Goal: Information Seeking & Learning: Get advice/opinions

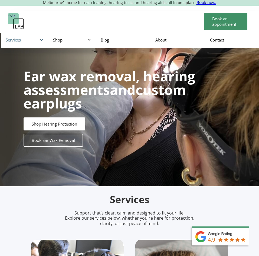
click at [40, 41] on div "Services" at bounding box center [24, 39] width 37 height 5
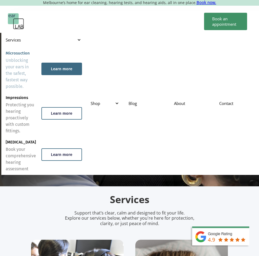
click at [59, 71] on div "Learn more" at bounding box center [61, 68] width 21 height 5
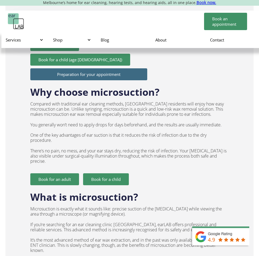
scroll to position [448, 0]
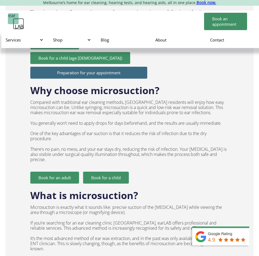
click at [180, 168] on div "Why choose microsuction? Compared with traditional ear cleaning methods, Melbou…" at bounding box center [129, 131] width 199 height 105
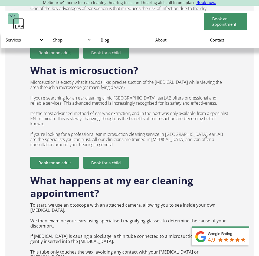
scroll to position [571, 0]
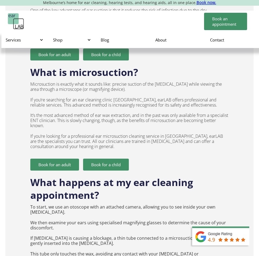
click at [111, 116] on p "Microsuction is exactly what it sounds like: precise suction of the ear canal w…" at bounding box center [129, 115] width 199 height 67
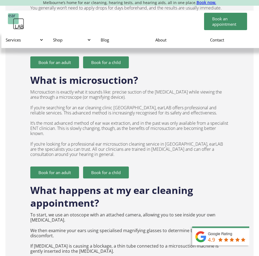
scroll to position [562, 0]
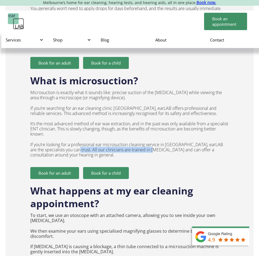
drag, startPoint x: 79, startPoint y: 149, endPoint x: 156, endPoint y: 150, distance: 76.9
click at [156, 150] on p "Microsuction is exactly what it sounds like: precise suction of the ear canal w…" at bounding box center [129, 123] width 199 height 67
copy p "All our clinicians are trained in Audiology"
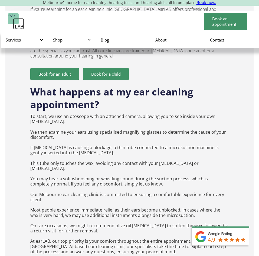
scroll to position [663, 0]
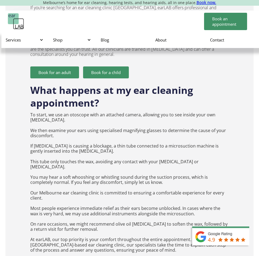
click at [103, 123] on p "To start, we use an otoscope with an attached camera, allowing you to see insid…" at bounding box center [129, 182] width 199 height 140
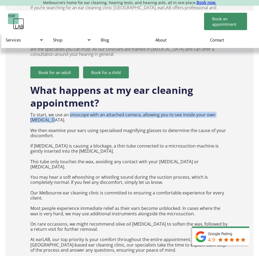
drag, startPoint x: 70, startPoint y: 115, endPoint x: 122, endPoint y: 119, distance: 51.9
click at [122, 119] on p "To start, we use an otoscope with an attached camera, allowing you to see insid…" at bounding box center [129, 182] width 199 height 140
copy p "otoscope with an attached camera, allowing you to see inside your own ear canal."
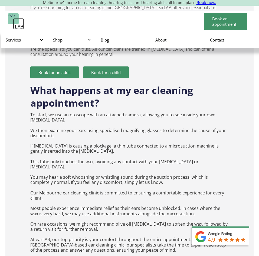
click at [23, 154] on div "How much is microsuction cleaning? Adults: $120 Seniors 65 and over: $110 Stude…" at bounding box center [129, 252] width 248 height 1063
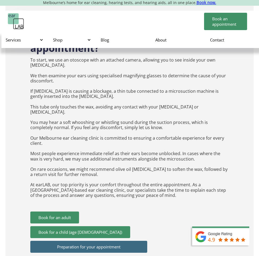
scroll to position [718, 0]
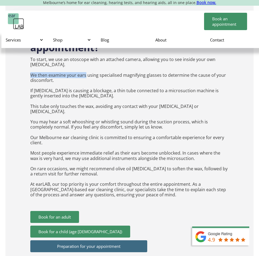
drag, startPoint x: 29, startPoint y: 74, endPoint x: 85, endPoint y: 75, distance: 55.8
click at [85, 75] on div "How much is microsuction cleaning? Adults: $120 Seniors 65 and over: $110 Stude…" at bounding box center [129, 197] width 248 height 1063
click at [85, 75] on p "To start, we use an otoscope with an attached camera, allowing you to see insid…" at bounding box center [129, 127] width 199 height 140
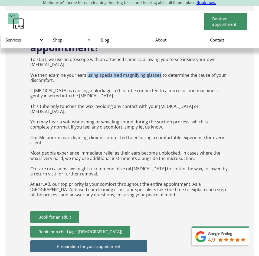
drag, startPoint x: 87, startPoint y: 75, endPoint x: 160, endPoint y: 75, distance: 72.8
click at [160, 75] on p "To start, we use an otoscope with an attached camera, allowing you to see insid…" at bounding box center [129, 127] width 199 height 140
copy p "using specialised magnifying glasses"
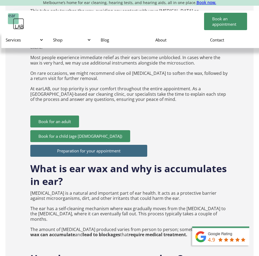
scroll to position [814, 0]
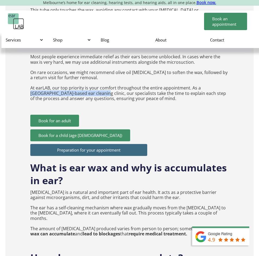
drag, startPoint x: 199, startPoint y: 82, endPoint x: 80, endPoint y: 90, distance: 119.9
click at [80, 90] on p "To start, we use an otoscope with an attached camera, allowing you to see insid…" at bounding box center [129, 31] width 199 height 140
copy p "Melbourne-based ear cleaning clinic"
click at [15, 149] on div "How much is microsuction cleaning? Adults: $120 Seniors 65 and over: $110 Stude…" at bounding box center [129, 100] width 248 height 1063
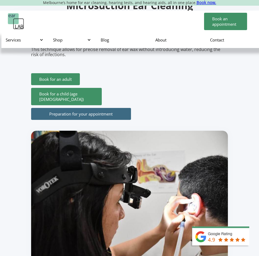
scroll to position [0, 0]
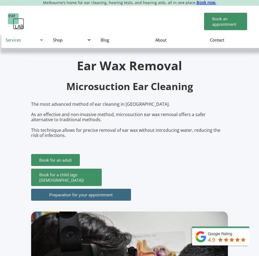
click at [37, 38] on div "Services" at bounding box center [24, 39] width 37 height 5
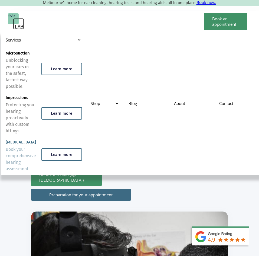
click at [28, 152] on div "Book your comprehensive hearing assessment" at bounding box center [21, 159] width 30 height 26
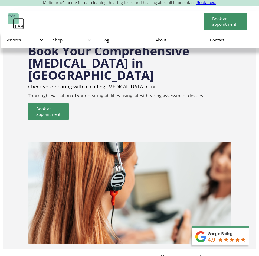
click at [109, 67] on h1 "Book Your Comprehensive Hearing Test in Melbourne" at bounding box center [129, 62] width 203 height 37
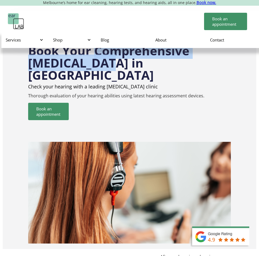
drag, startPoint x: 95, startPoint y: 53, endPoint x: 105, endPoint y: 66, distance: 16.3
click at [105, 66] on h1 "Book Your Comprehensive Hearing Test in Melbourne" at bounding box center [129, 62] width 203 height 37
copy h1 "Comprehensive Hearing Test"
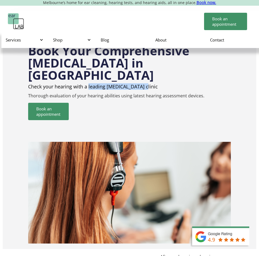
drag, startPoint x: 88, startPoint y: 74, endPoint x: 144, endPoint y: 71, distance: 56.1
click at [145, 84] on h2 "Check your hearing with a leading Audiology clinic" at bounding box center [129, 86] width 203 height 5
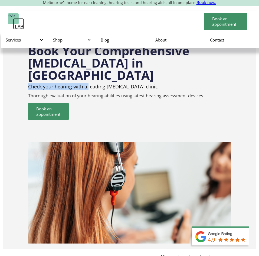
copy h2 "Check your hearing with a"
click at [92, 84] on h2 "Check your hearing with a leading [MEDICAL_DATA] clinic" at bounding box center [129, 86] width 203 height 5
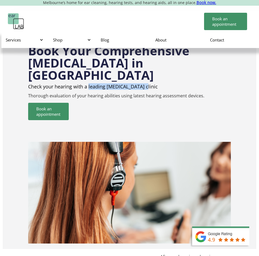
drag, startPoint x: 89, startPoint y: 75, endPoint x: 146, endPoint y: 73, distance: 58.0
click at [146, 84] on h2 "Check your hearing with a leading Audiology clinic" at bounding box center [129, 86] width 203 height 5
copy h2 "leading Audiology clinic"
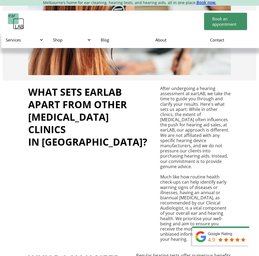
scroll to position [176, 0]
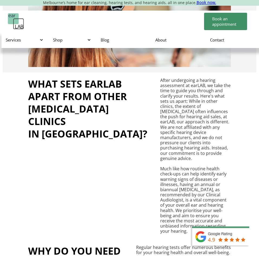
click at [160, 78] on p "After undergoing a hearing assessment at earLAB, we take the time to guide you …" at bounding box center [195, 156] width 71 height 156
drag, startPoint x: 193, startPoint y: 73, endPoint x: 182, endPoint y: 78, distance: 12.2
click at [182, 78] on p "After undergoing a hearing assessment at earLAB, we take the time to guide you …" at bounding box center [195, 156] width 71 height 156
copy p "guide you through and clarify your results"
click at [126, 155] on div "What sets earLAB apart from other Audiology clinics in Melbourne? After undergo…" at bounding box center [129, 156] width 203 height 156
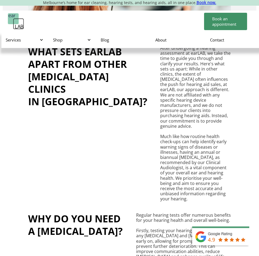
scroll to position [209, 0]
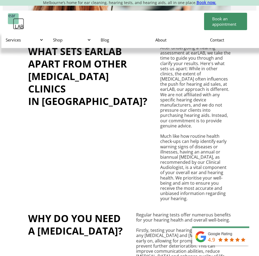
click at [160, 113] on p "After undergoing a hearing assessment at earLAB, we take the time to guide you …" at bounding box center [195, 123] width 71 height 156
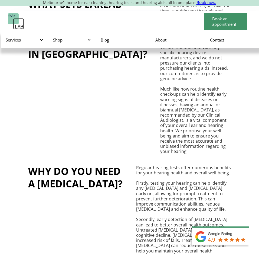
scroll to position [261, 0]
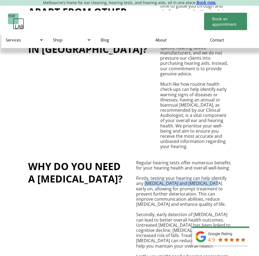
drag, startPoint x: 145, startPoint y: 126, endPoint x: 205, endPoint y: 125, distance: 60.4
click at [205, 160] on p "Regular hearing tests offer numerous benefits for your hearing health and overa…" at bounding box center [183, 212] width 95 height 104
drag, startPoint x: 193, startPoint y: 119, endPoint x: 211, endPoint y: 125, distance: 19.2
click at [211, 160] on p "Regular hearing tests offer numerous benefits for your hearing health and overa…" at bounding box center [183, 212] width 95 height 104
copy p "can help identify any hearing loss and tinnitus early on"
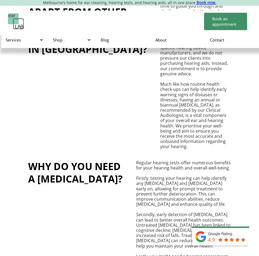
click at [225, 160] on p "Regular hearing tests offer numerous benefits for your hearing health and overa…" at bounding box center [183, 212] width 95 height 104
click at [198, 160] on p "Regular hearing tests offer numerous benefits for your hearing health and overa…" at bounding box center [183, 212] width 95 height 104
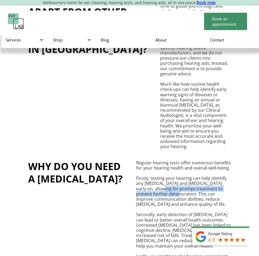
drag, startPoint x: 144, startPoint y: 129, endPoint x: 163, endPoint y: 136, distance: 20.2
click at [163, 160] on p "Regular hearing tests offer numerous benefits for your hearing health and overa…" at bounding box center [183, 212] width 95 height 104
copy p "prompt treatment to prevent further deterioration"
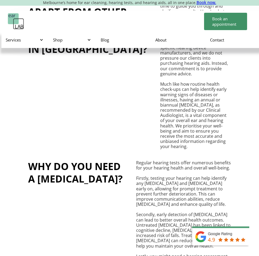
click at [199, 160] on p "Regular hearing tests offer numerous benefits for your hearing health and overa…" at bounding box center [183, 212] width 95 height 104
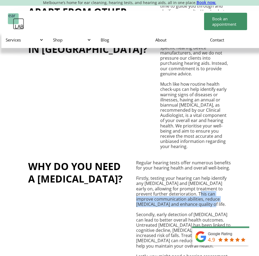
drag, startPoint x: 183, startPoint y: 135, endPoint x: 207, endPoint y: 147, distance: 27.7
click at [207, 160] on p "Regular hearing tests offer numerous benefits for your hearing health and overa…" at bounding box center [183, 212] width 95 height 104
copy p "improve communication abilities, reduce social isolation and enhance quality of…"
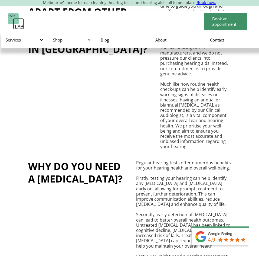
click at [219, 175] on p "Regular hearing tests offer numerous benefits for your hearing health and overa…" at bounding box center [183, 212] width 95 height 104
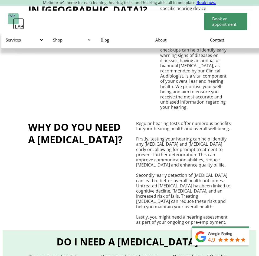
scroll to position [301, 0]
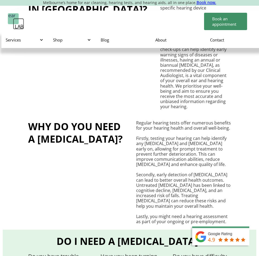
click at [141, 127] on p "Regular hearing tests offer numerous benefits for your hearing health and overa…" at bounding box center [183, 172] width 95 height 104
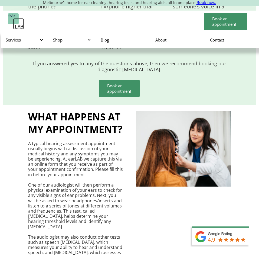
scroll to position [563, 0]
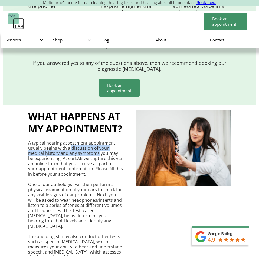
drag, startPoint x: 71, startPoint y: 89, endPoint x: 97, endPoint y: 96, distance: 26.9
click at [97, 140] on p "A typical hearing assessment appointment usually begins with a discussion of yo…" at bounding box center [75, 225] width 95 height 171
copy p "discussion of your medical history and any symptoms"
click at [106, 140] on p "A typical hearing assessment appointment usually begins with a discussion of yo…" at bounding box center [75, 225] width 95 height 171
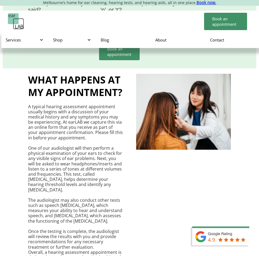
scroll to position [601, 0]
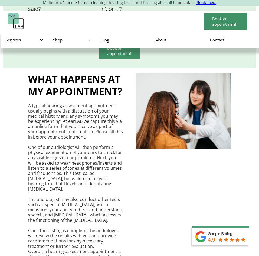
drag, startPoint x: 29, startPoint y: 93, endPoint x: 95, endPoint y: 93, distance: 66.6
click at [95, 103] on p "A typical hearing assessment appointment usually begins with a discussion of yo…" at bounding box center [75, 188] width 95 height 171
copy p "physical examination of your ears"
click at [141, 116] on div "What happens at my appointment? A typical hearing assessment appointment usuall…" at bounding box center [129, 174] width 203 height 202
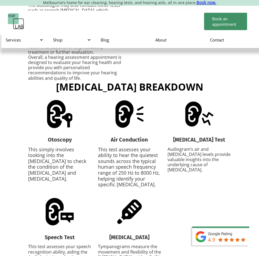
scroll to position [630, 0]
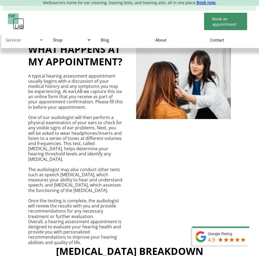
click at [36, 39] on div "Services" at bounding box center [24, 39] width 37 height 5
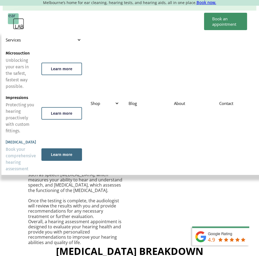
click at [58, 155] on div "Learn more" at bounding box center [61, 154] width 21 height 5
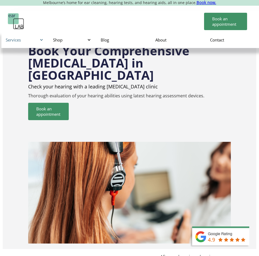
click at [41, 40] on div at bounding box center [42, 40] width 4 height 4
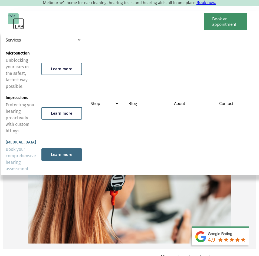
click at [62, 156] on div "Learn more" at bounding box center [61, 154] width 21 height 5
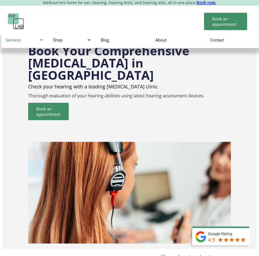
click at [39, 40] on div "Services" at bounding box center [24, 39] width 37 height 5
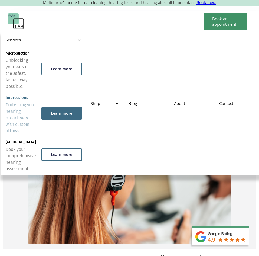
click at [51, 111] on div "Learn more" at bounding box center [61, 113] width 21 height 5
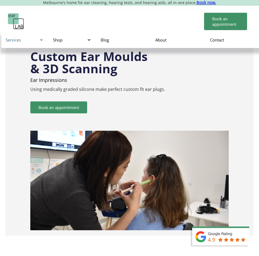
click at [43, 41] on div at bounding box center [42, 40] width 4 height 4
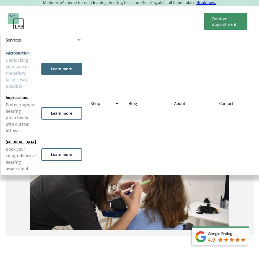
click at [57, 71] on div "Learn more" at bounding box center [61, 69] width 41 height 12
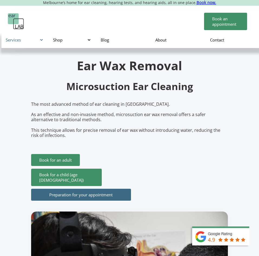
click at [42, 37] on div "Services" at bounding box center [24, 39] width 37 height 5
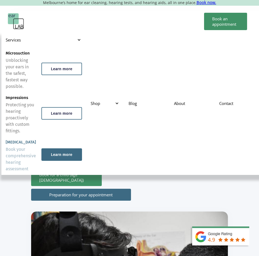
click at [62, 156] on div "Learn more" at bounding box center [61, 154] width 21 height 5
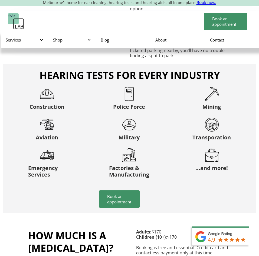
scroll to position [1085, 0]
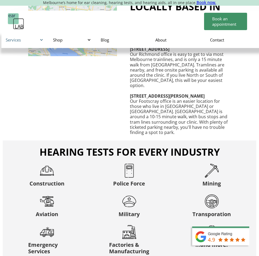
click at [40, 39] on div at bounding box center [42, 40] width 4 height 4
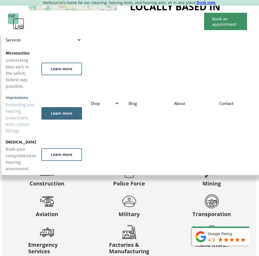
click at [64, 115] on div "Learn more" at bounding box center [61, 113] width 21 height 5
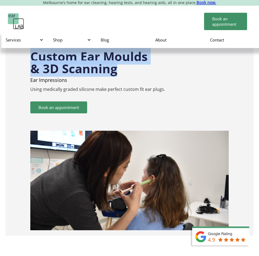
drag, startPoint x: 31, startPoint y: 56, endPoint x: 158, endPoint y: 64, distance: 127.0
click at [158, 64] on h1 "Custom Ear Moulds & 3D Scanning" at bounding box center [129, 59] width 199 height 30
copy h1 "Custom Ear Moulds & 3D Scanning"
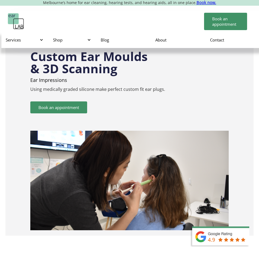
click at [32, 81] on p "Ear Impressions" at bounding box center [129, 79] width 199 height 5
drag, startPoint x: 30, startPoint y: 80, endPoint x: 68, endPoint y: 81, distance: 37.4
click at [68, 81] on p "Ear Impressions" at bounding box center [129, 79] width 199 height 5
copy p "Ear Impressions"
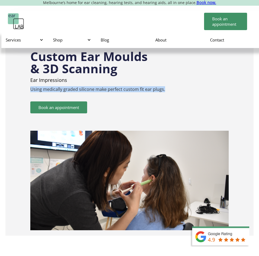
drag, startPoint x: 30, startPoint y: 90, endPoint x: 172, endPoint y: 87, distance: 141.9
click at [172, 88] on div "Custom Ear Moulds & 3D Scanning Ear Impressions Using medically graded silicone…" at bounding box center [129, 137] width 248 height 196
copy p "Using medically graded silicone make perfect custom fit ear plugs."
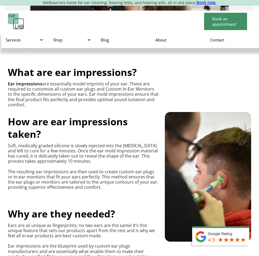
scroll to position [197, 0]
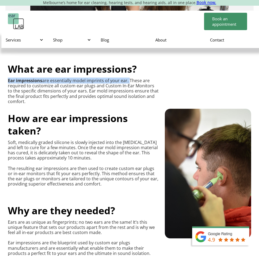
drag, startPoint x: 8, startPoint y: 81, endPoint x: 128, endPoint y: 79, distance: 119.7
click at [128, 79] on p "Ear impressions are essentially model imprints of your ear. These are required …" at bounding box center [83, 91] width 151 height 26
copy p "Ear impressions are essentially model imprints of your ear."
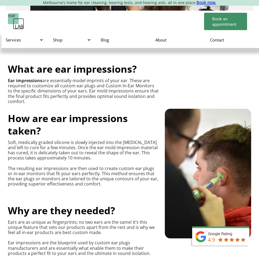
click at [110, 103] on p "Ear impressions are essentially model imprints of your ear. These are required …" at bounding box center [83, 91] width 151 height 26
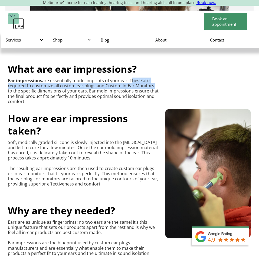
drag, startPoint x: 130, startPoint y: 81, endPoint x: 151, endPoint y: 86, distance: 22.4
click at [151, 86] on p "Ear impressions are essentially model imprints of your ear. These are required …" at bounding box center [83, 91] width 151 height 26
copy p "These are required to customize all custom ear plugs and Custom In-Ear Monitors"
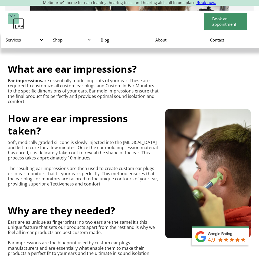
click at [101, 106] on div "What are ear impressions? Ear impressions are essentially model imprints of you…" at bounding box center [83, 121] width 151 height 132
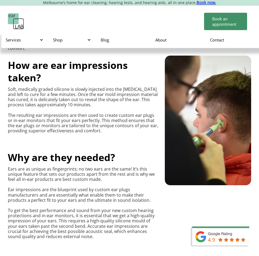
scroll to position [250, 0]
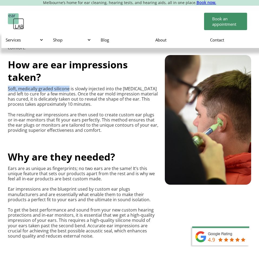
drag, startPoint x: 7, startPoint y: 88, endPoint x: 68, endPoint y: 89, distance: 60.7
click at [68, 89] on div "What are ear impressions? Ear impressions are essentially model imprints of you…" at bounding box center [129, 233] width 259 height 497
copy p "Soft, medically graded silicone"
click at [85, 111] on p "Soft, medically graded silicone is slowly injected into the outer ear and left …" at bounding box center [83, 109] width 151 height 47
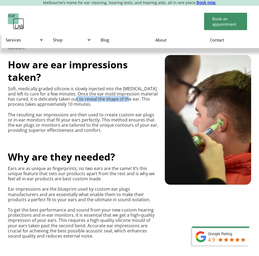
drag, startPoint x: 75, startPoint y: 100, endPoint x: 129, endPoint y: 101, distance: 53.6
click at [129, 101] on p "Soft, medically graded silicone is slowly injected into the outer ear and left …" at bounding box center [83, 109] width 151 height 47
copy p "reveal the shape of the ear"
click at [121, 129] on p "Soft, medically graded silicone is slowly injected into the outer ear and left …" at bounding box center [83, 109] width 151 height 47
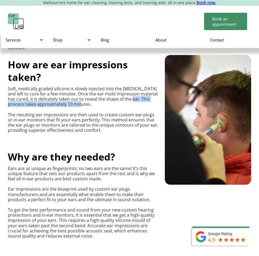
drag, startPoint x: 133, startPoint y: 98, endPoint x: 154, endPoint y: 103, distance: 22.2
click at [154, 103] on p "Soft, medically graded silicone is slowly injected into the outer ear and left …" at bounding box center [83, 109] width 151 height 47
copy p "This process takes approximately 10 minutes."
click at [123, 139] on div "What are ear impressions? Ear impressions are essentially model imprints of you…" at bounding box center [130, 222] width 244 height 443
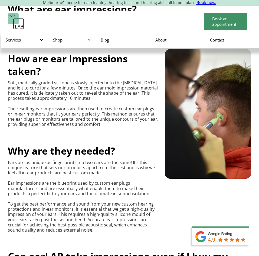
scroll to position [257, 0]
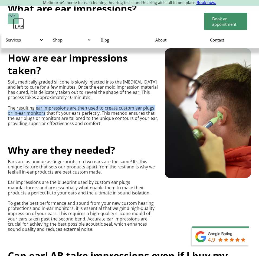
drag, startPoint x: 35, startPoint y: 108, endPoint x: 39, endPoint y: 115, distance: 7.9
click at [39, 115] on p "Soft, medically graded silicone is slowly injected into the outer ear and left …" at bounding box center [83, 102] width 151 height 47
copy p "ear impressions are then used to create custom ear plugs or in-ear monitors"
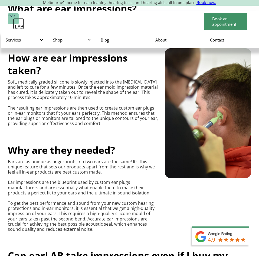
click at [104, 134] on div "What are ear impressions? Ear impressions are essentially model imprints of you…" at bounding box center [130, 215] width 244 height 443
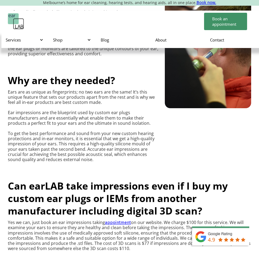
scroll to position [329, 0]
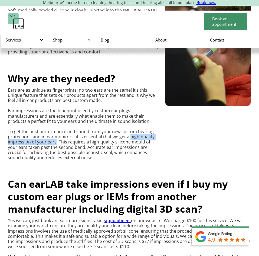
drag, startPoint x: 129, startPoint y: 136, endPoint x: 55, endPoint y: 144, distance: 74.4
click at [55, 144] on p "Ears are as unique as fingerprints; no two ears are the same! It’s this unique …" at bounding box center [83, 123] width 151 height 73
copy p "high-quality impression of your ears"
click at [95, 161] on div "What are ear impressions? Ear impressions are essentially model imprints of you…" at bounding box center [130, 144] width 244 height 443
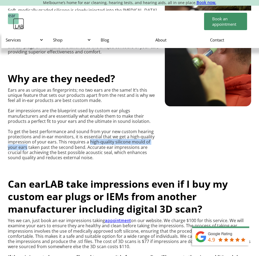
drag, startPoint x: 89, startPoint y: 141, endPoint x: 17, endPoint y: 149, distance: 73.2
click at [17, 149] on p "Ears are as unique as fingerprints; no two ears are the same! It’s this unique …" at bounding box center [83, 123] width 151 height 73
click at [116, 169] on div "What are ear impressions? Ear impressions are essentially model imprints of you…" at bounding box center [130, 144] width 244 height 443
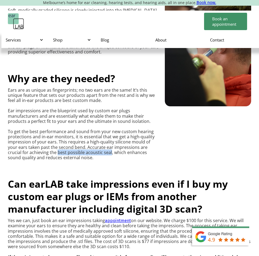
drag, startPoint x: 36, startPoint y: 152, endPoint x: 89, endPoint y: 154, distance: 52.8
click at [89, 154] on p "Ears are as unique as fingerprints; no two ears are the same! It’s this unique …" at bounding box center [83, 123] width 151 height 73
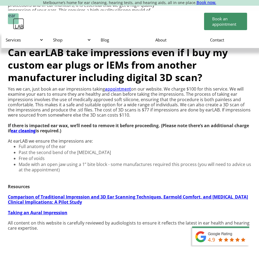
scroll to position [458, 0]
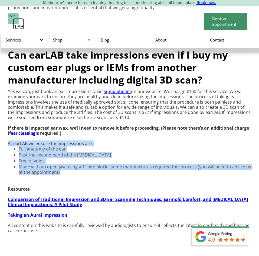
drag, startPoint x: 8, startPoint y: 144, endPoint x: 86, endPoint y: 170, distance: 81.9
click at [86, 170] on div "Can earLAB take impressions even if I buy my custom ear plugs or IEMs from anot…" at bounding box center [130, 139] width 244 height 196
click at [86, 170] on li "Made with an open jaw using a 1” bite block - some manufactures required this p…" at bounding box center [135, 169] width 233 height 11
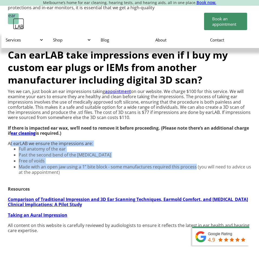
drag, startPoint x: 9, startPoint y: 143, endPoint x: 195, endPoint y: 167, distance: 187.3
click at [195, 167] on div "Can earLAB take impressions even if I buy my custom ear plugs or IEMs from anot…" at bounding box center [130, 139] width 244 height 196
click at [119, 148] on li "Full anatomy of the ear" at bounding box center [135, 148] width 233 height 5
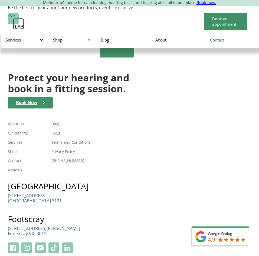
scroll to position [1100, 0]
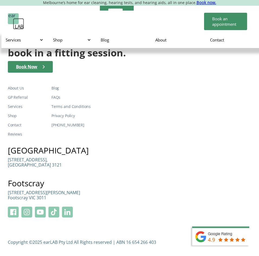
click at [224, 233] on img at bounding box center [224, 241] width 70 height 30
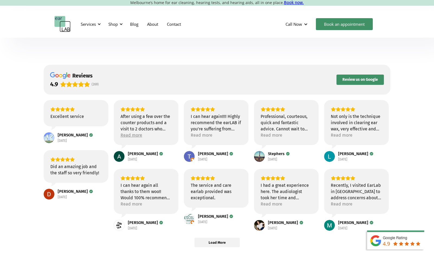
click at [136, 136] on div "Read more" at bounding box center [131, 135] width 22 height 6
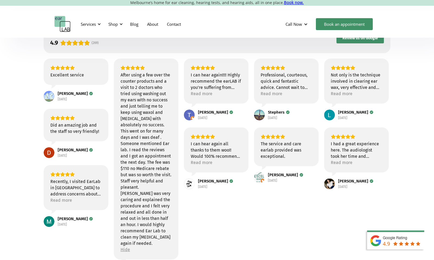
scroll to position [48, 0]
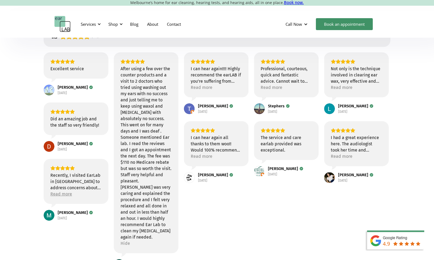
click at [63, 193] on div "Read more" at bounding box center [61, 194] width 22 height 6
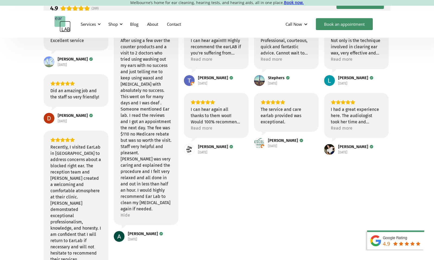
scroll to position [49, 0]
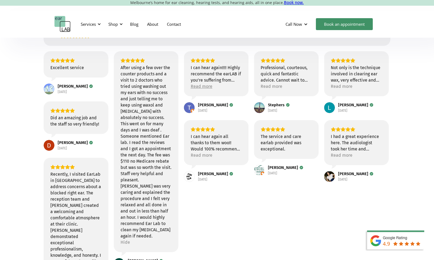
click at [204, 87] on div "Read more" at bounding box center [202, 86] width 22 height 6
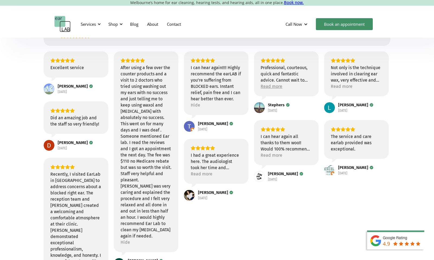
click at [259, 87] on div "Read more" at bounding box center [271, 86] width 22 height 6
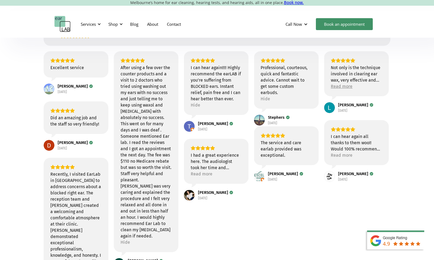
click at [259, 88] on div "Read more" at bounding box center [342, 86] width 22 height 6
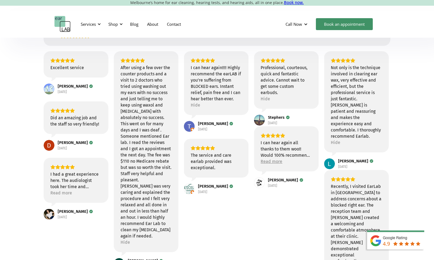
click at [259, 163] on div "Read more" at bounding box center [271, 161] width 22 height 6
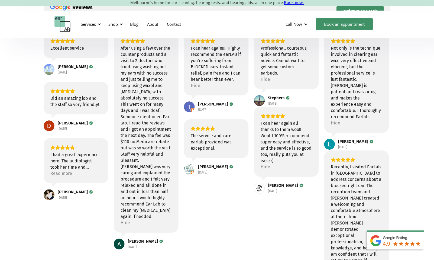
scroll to position [74, 0]
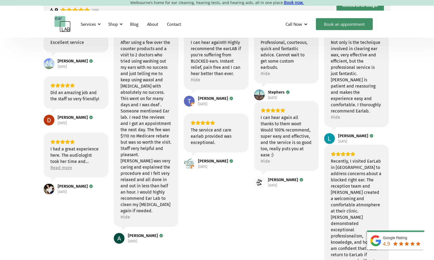
click at [64, 169] on div "Read more" at bounding box center [61, 167] width 22 height 6
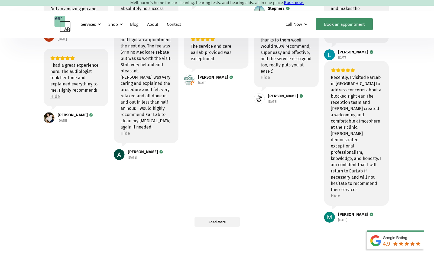
scroll to position [169, 0]
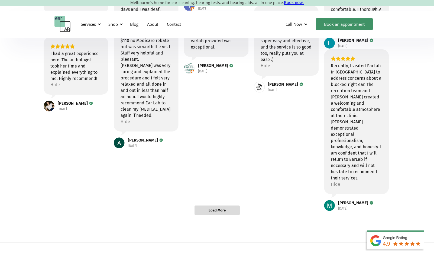
click at [221, 211] on span "Load More" at bounding box center [216, 210] width 17 height 5
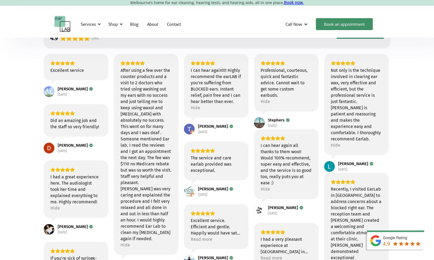
scroll to position [47, 0]
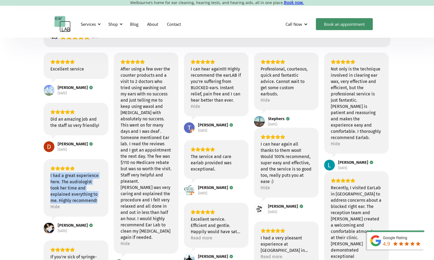
drag, startPoint x: 50, startPoint y: 176, endPoint x: 97, endPoint y: 198, distance: 52.2
click at [98, 199] on div "I had a great experience here. The audiologist took her time and explained ever…" at bounding box center [75, 187] width 51 height 31
copy div "I had a great experience here. The audiologist took her time and explained ever…"
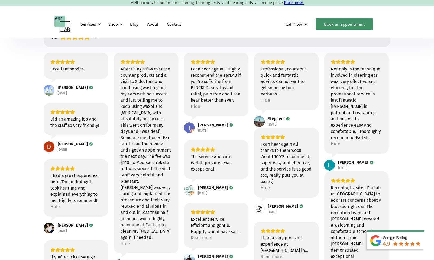
click at [110, 141] on div "Excellent service [PERSON_NAME] [DATE] After using a few over the counter produ…" at bounding box center [217, 228] width 347 height 350
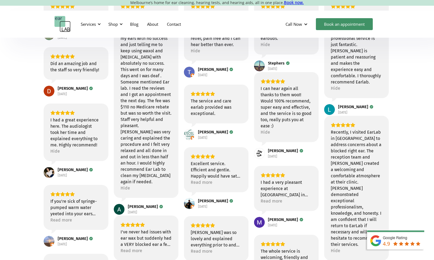
scroll to position [104, 0]
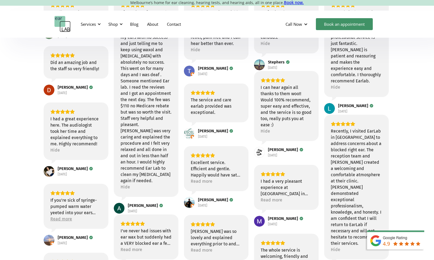
click at [60, 219] on div "Read more" at bounding box center [61, 219] width 22 height 6
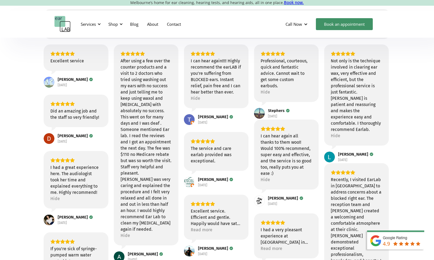
scroll to position [59, 0]
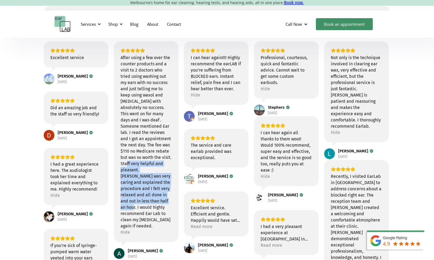
drag, startPoint x: 131, startPoint y: 164, endPoint x: 165, endPoint y: 200, distance: 49.4
click at [165, 200] on div "After using a few over the counter products and a visit to 2 doctors who tried …" at bounding box center [145, 141] width 51 height 174
copy div "Staff very helpful and pleasant. [PERSON_NAME] was very caring and explained th…"
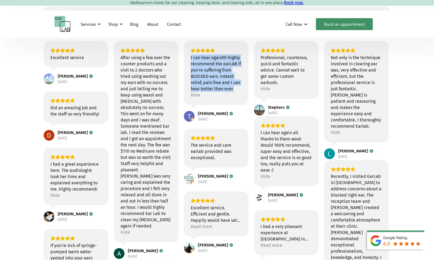
drag, startPoint x: 190, startPoint y: 58, endPoint x: 238, endPoint y: 88, distance: 56.5
click at [238, 88] on div "I can hear again!!!! Highly recommend the earLAB if you’re suffering from BLOCK…" at bounding box center [216, 72] width 51 height 37
copy div "I can hear again!!!! Highly recommend the earLAB if you’re suffering from BLOCK…"
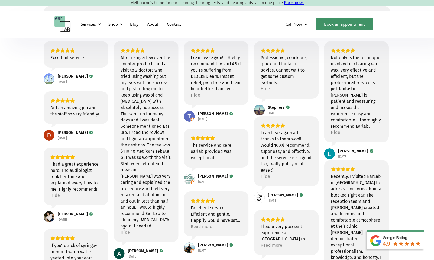
click at [250, 118] on div "Excellent service [PERSON_NAME] [DATE] After using a few over the counter produ…" at bounding box center [217, 222] width 347 height 363
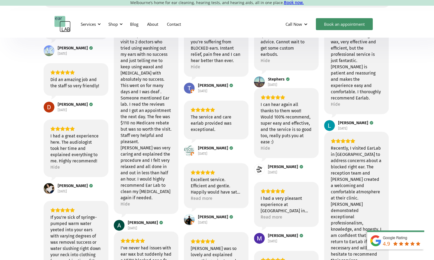
scroll to position [93, 0]
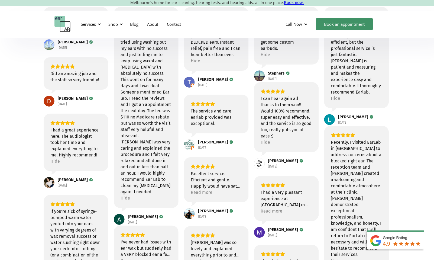
click at [191, 110] on div "The service and care earlab provided was exceptional." at bounding box center [216, 117] width 51 height 19
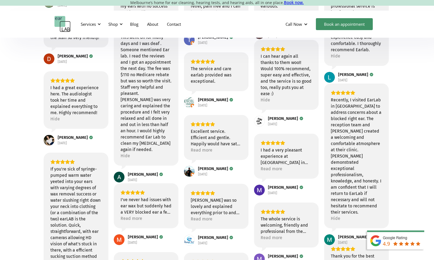
scroll to position [135, 0]
click at [202, 150] on div "Read more" at bounding box center [202, 149] width 22 height 6
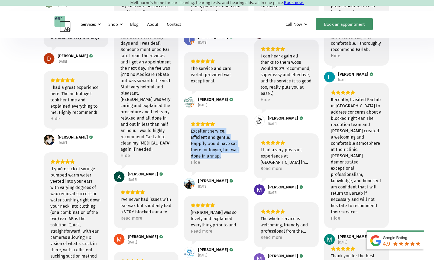
drag, startPoint x: 190, startPoint y: 131, endPoint x: 228, endPoint y: 155, distance: 44.7
click at [228, 155] on div "Excellent service. Efficient and gentle. Happily would have sat there for longe…" at bounding box center [216, 143] width 51 height 31
copy div "Excellent service. Efficient and gentle. Happily would have sat there for longe…"
click at [200, 230] on div "Read more" at bounding box center [202, 231] width 22 height 6
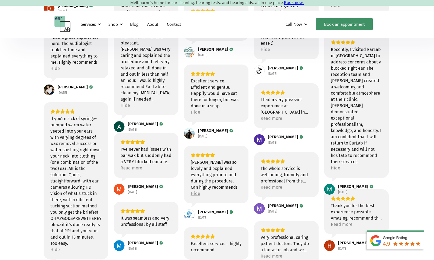
scroll to position [189, 0]
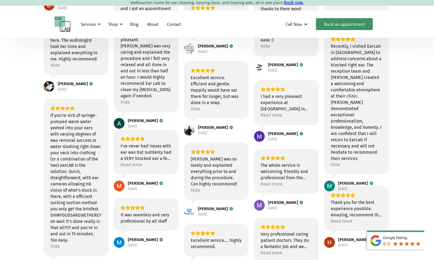
click at [200, 164] on div "[PERSON_NAME] was so lovely and explained everything prior to and during the pr…" at bounding box center [216, 171] width 51 height 31
drag, startPoint x: 190, startPoint y: 158, endPoint x: 220, endPoint y: 183, distance: 39.0
click at [220, 183] on div "[PERSON_NAME] was so lovely and explained everything prior to and during the pr…" at bounding box center [216, 171] width 51 height 31
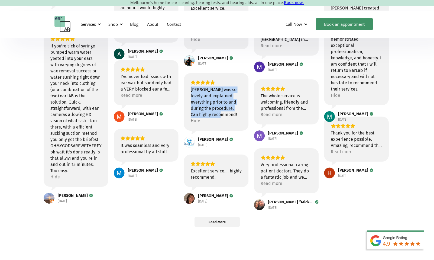
scroll to position [253, 0]
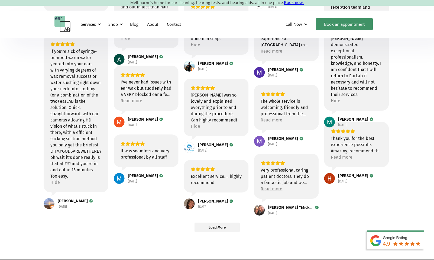
click at [259, 189] on div "Read more" at bounding box center [271, 188] width 22 height 6
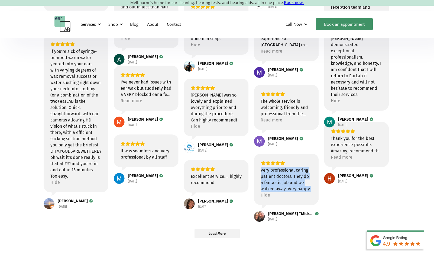
drag, startPoint x: 260, startPoint y: 168, endPoint x: 317, endPoint y: 188, distance: 59.8
click at [259, 188] on div "Very professional caring patient doctors. They do a fantastic job and we walked…" at bounding box center [286, 179] width 65 height 51
copy div "Very professional caring patient doctors. They do a fantastic job and we walked…"
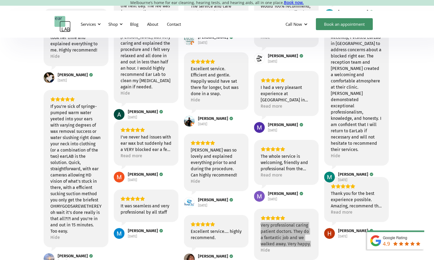
scroll to position [197, 0]
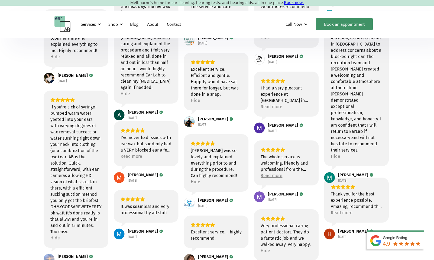
click at [259, 174] on div "Read more" at bounding box center [271, 175] width 22 height 6
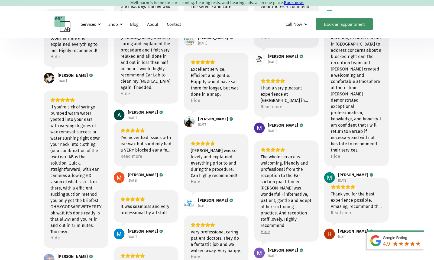
scroll to position [210, 0]
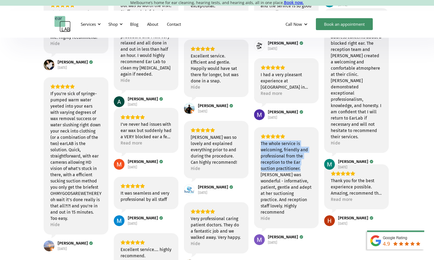
drag, startPoint x: 260, startPoint y: 144, endPoint x: 307, endPoint y: 167, distance: 51.7
click at [259, 167] on div "The whole service is welcoming, friendly and professional from the reception to…" at bounding box center [285, 177] width 51 height 75
copy div "The whole service is welcoming, friendly and professional from the reception to…"
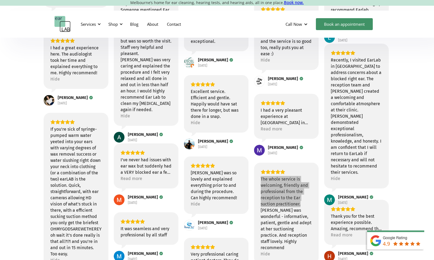
scroll to position [175, 0]
click at [259, 128] on div "Read more" at bounding box center [271, 128] width 22 height 6
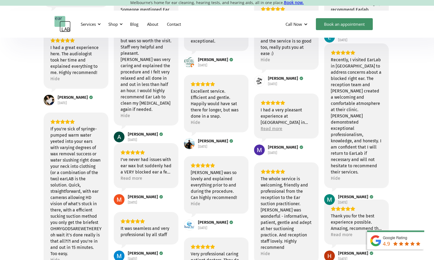
click at [259, 125] on div "I had a very pleasant experience at [GEOGRAPHIC_DATA] in [GEOGRAPHIC_DATA]. The…" at bounding box center [285, 116] width 51 height 19
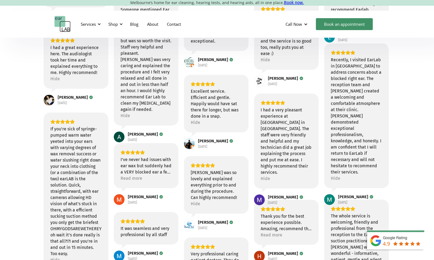
click at [259, 126] on div "I had a very pleasant experience at [GEOGRAPHIC_DATA] in [GEOGRAPHIC_DATA]. The…" at bounding box center [285, 141] width 51 height 69
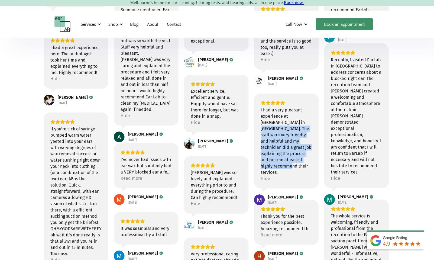
drag, startPoint x: 281, startPoint y: 122, endPoint x: 312, endPoint y: 158, distance: 47.4
click at [259, 158] on div "I had a very pleasant experience at [GEOGRAPHIC_DATA] in [GEOGRAPHIC_DATA]. The…" at bounding box center [286, 140] width 65 height 95
copy div "The staff were very friendly and helpful and my technician did a great job expl…"
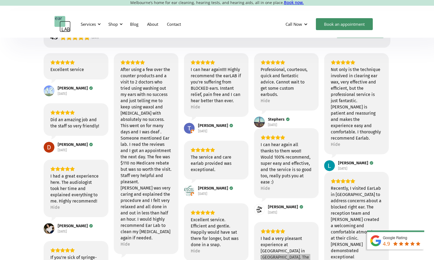
scroll to position [47, 0]
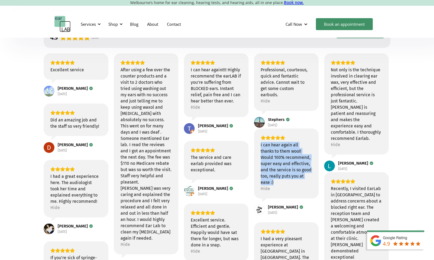
drag, startPoint x: 261, startPoint y: 145, endPoint x: 287, endPoint y: 182, distance: 45.8
click at [259, 182] on div "I can hear again all thanks to them woo!! Would 100% recommend, super easy and …" at bounding box center [285, 164] width 51 height 44
copy div "I can hear again all thanks to them woo!! Would 100% recommend, super easy and …"
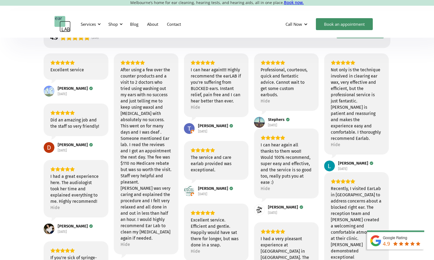
click at [259, 98] on div "Professional, courteous, quick and fantastic advice. Cannot wait to get some cu…" at bounding box center [286, 81] width 65 height 57
click at [259, 98] on div "Hide" at bounding box center [264, 101] width 9 height 6
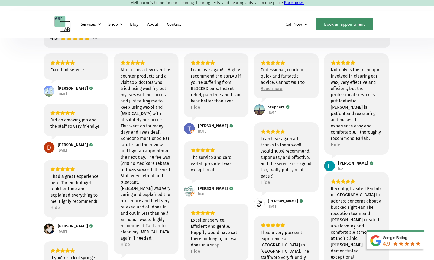
click at [259, 90] on div "Read more" at bounding box center [271, 88] width 22 height 6
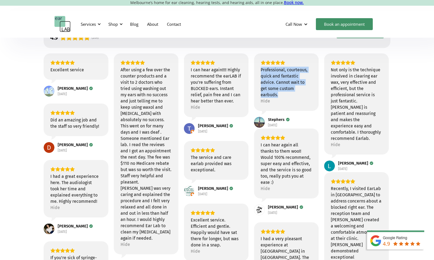
drag, startPoint x: 262, startPoint y: 69, endPoint x: 314, endPoint y: 87, distance: 55.7
click at [259, 87] on div "Professional, courteous, quick and fantastic advice. Cannot wait to get some cu…" at bounding box center [286, 81] width 65 height 57
copy div "Professional, courteous, quick and fantastic advice. Cannot wait to get some cu…"
click at [259, 136] on div "Not only is the technique involved in clearing ear wax, very effective and effi…" at bounding box center [356, 107] width 51 height 81
click at [259, 141] on div "Hide" at bounding box center [335, 144] width 9 height 6
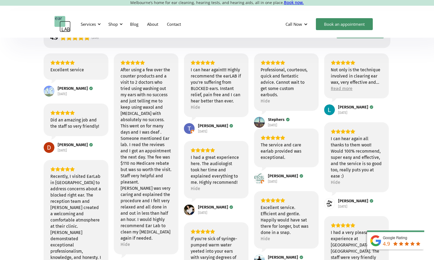
click at [259, 90] on div "Read more" at bounding box center [342, 88] width 22 height 6
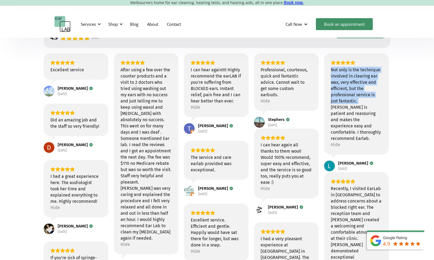
drag, startPoint x: 331, startPoint y: 69, endPoint x: 358, endPoint y: 102, distance: 42.8
click at [259, 102] on div "Not only is the technique involved in clearing ear wax, very effective and effi…" at bounding box center [356, 104] width 51 height 75
copy div "Not only is the technique involved in clearing ear wax, very effective and effi…"
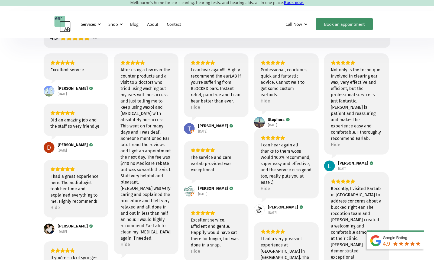
click at [259, 180] on div "reviews 4.9 (269) Review us on Google Excellent service [PERSON_NAME] [DATE] Af…" at bounding box center [217, 240] width 428 height 444
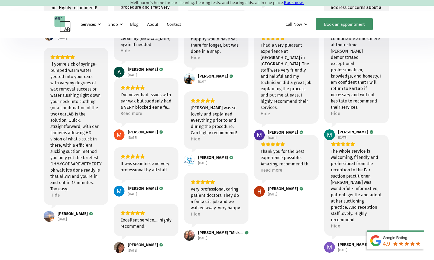
scroll to position [242, 0]
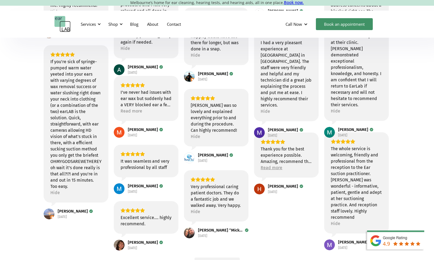
click at [259, 168] on div "Read more" at bounding box center [271, 167] width 22 height 6
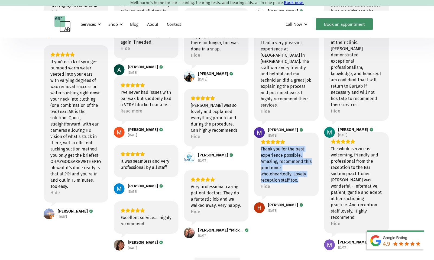
drag, startPoint x: 260, startPoint y: 148, endPoint x: 317, endPoint y: 178, distance: 63.9
click at [259, 179] on div "Thank you for the best experience possible. Amazing, recommend this practioner …" at bounding box center [286, 164] width 65 height 64
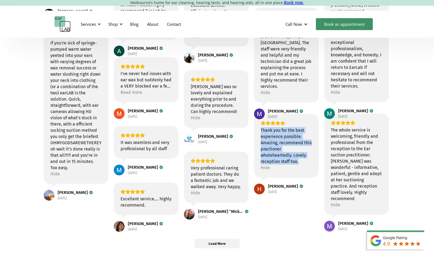
scroll to position [270, 0]
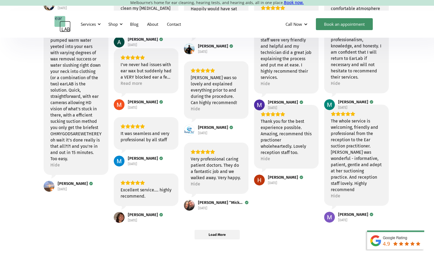
click at [259, 138] on div "The whole service is welcoming, friendly and professional from the reception to…" at bounding box center [356, 155] width 51 height 75
drag, startPoint x: 330, startPoint y: 121, endPoint x: 380, endPoint y: 145, distance: 55.2
click at [259, 146] on div "The whole service is welcoming, friendly and professional from the reception to…" at bounding box center [356, 155] width 65 height 101
click at [259, 153] on div "reviews 4.9 (269) Review us on Google Excellent service [PERSON_NAME] [DATE] Af…" at bounding box center [217, 17] width 428 height 444
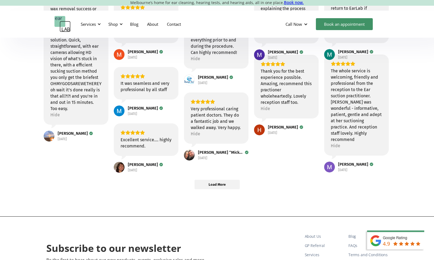
scroll to position [321, 0]
